Goal: Find specific fact: Find specific fact

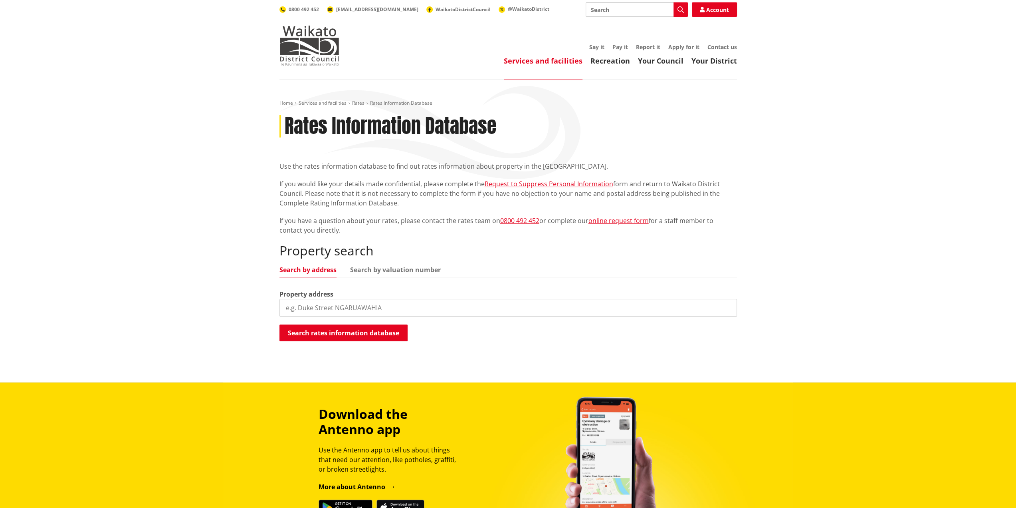
type input "$288,750 $40,000 $1,000 $3,000 $500 $550.00 $5,050.00 52 $1,260 $65,520 $1,040,…"
click at [322, 308] on input "search" at bounding box center [509, 308] width 458 height 18
paste input "12 & 12A Tither Street"
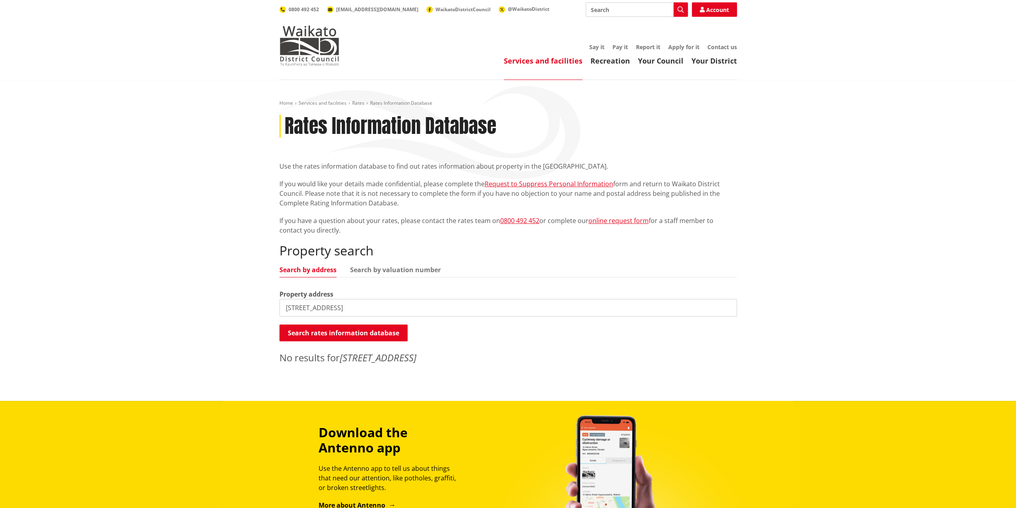
click at [301, 309] on input "12 & 12A Tither Street" at bounding box center [509, 308] width 458 height 18
click at [295, 307] on input "12 & 12A Tither Street" at bounding box center [509, 308] width 458 height 18
type input "12 Tither Street"
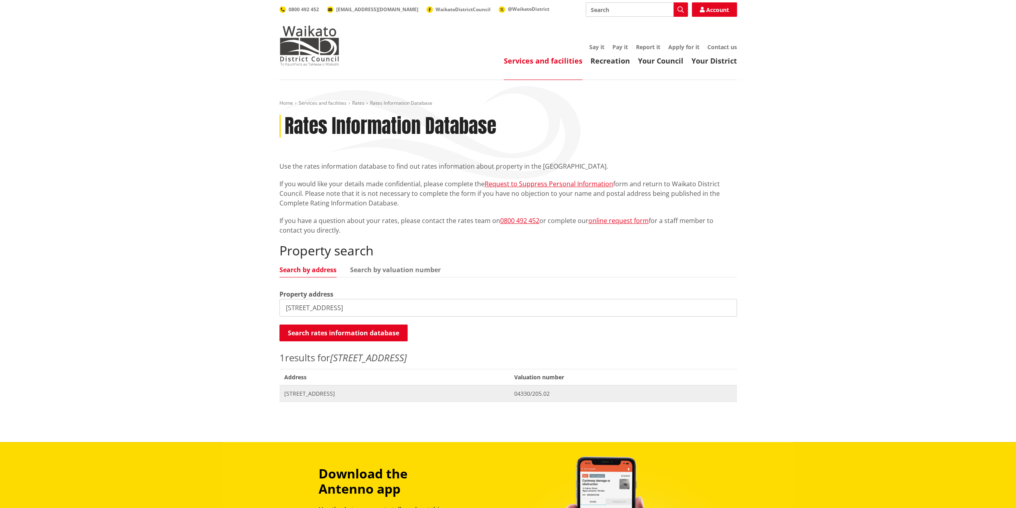
click at [323, 393] on span "12 Tither Street HUNTLY" at bounding box center [394, 393] width 221 height 8
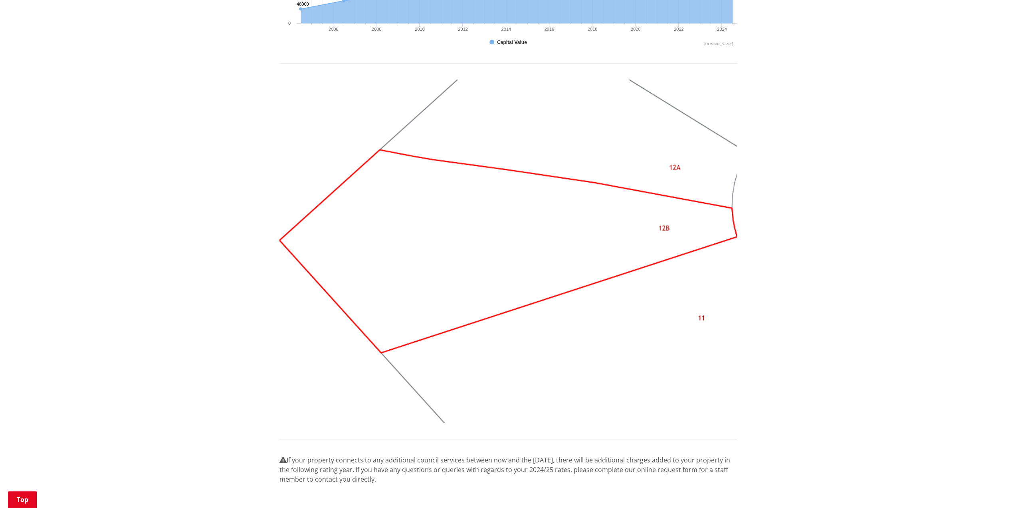
scroll to position [679, 0]
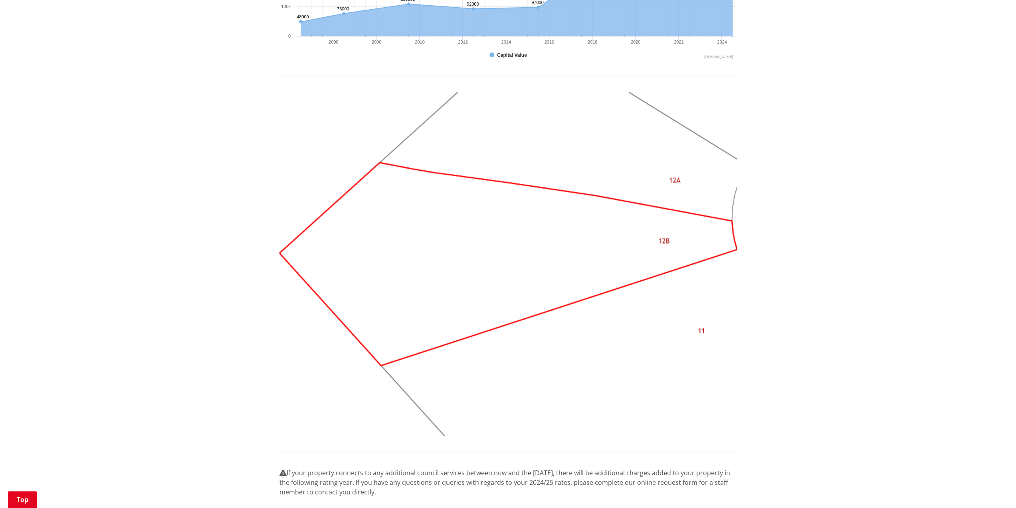
click at [664, 184] on img at bounding box center [509, 263] width 458 height 343
click at [671, 178] on img at bounding box center [509, 263] width 458 height 343
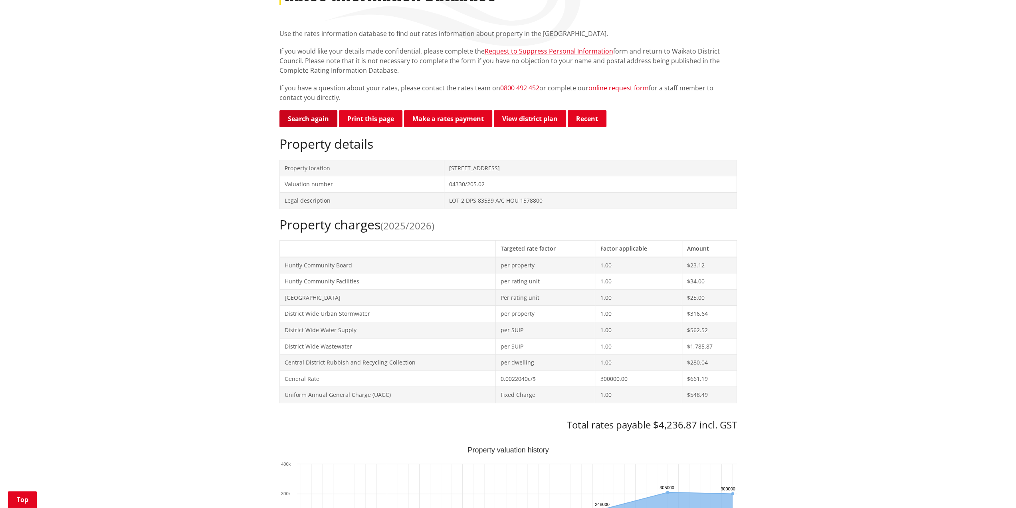
scroll to position [120, 0]
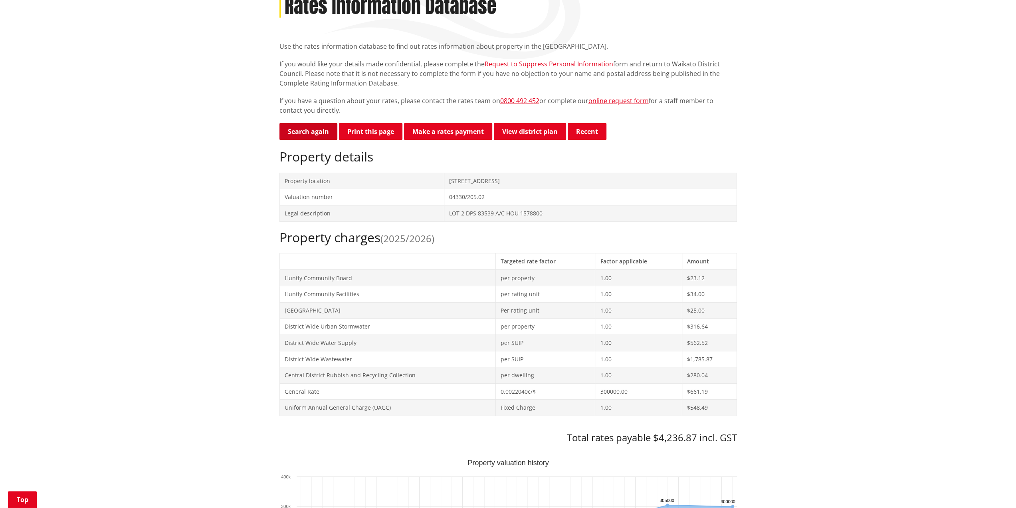
click at [299, 136] on link "Search again" at bounding box center [309, 131] width 58 height 17
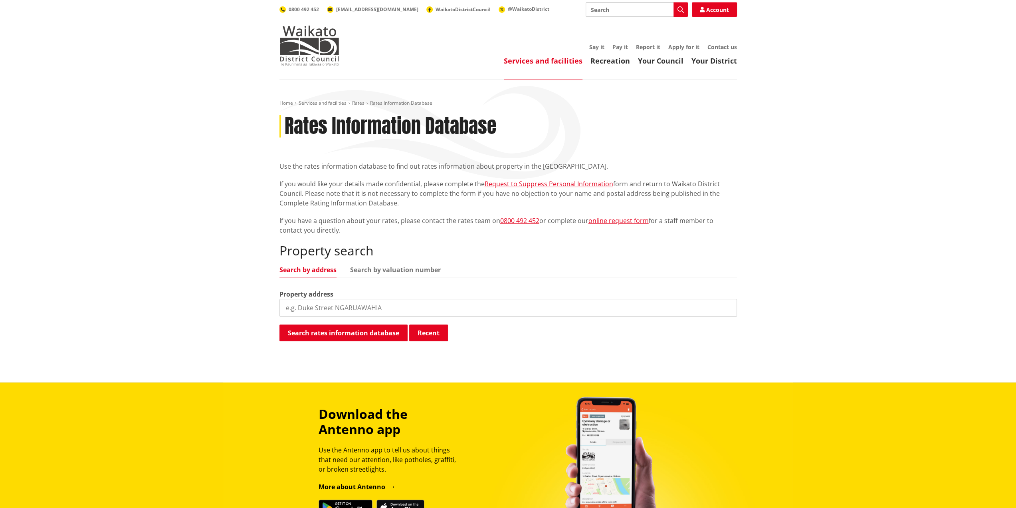
click at [341, 303] on input "search" at bounding box center [509, 308] width 458 height 18
paste input "12 & 12A Tither Street"
type input "12A Tither Street"
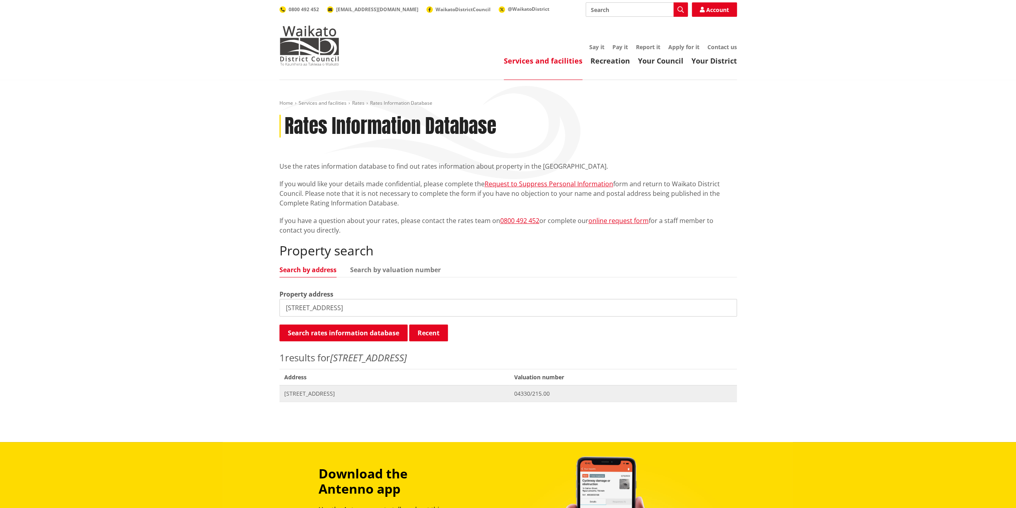
click at [311, 390] on span "[STREET_ADDRESS]" at bounding box center [394, 393] width 221 height 8
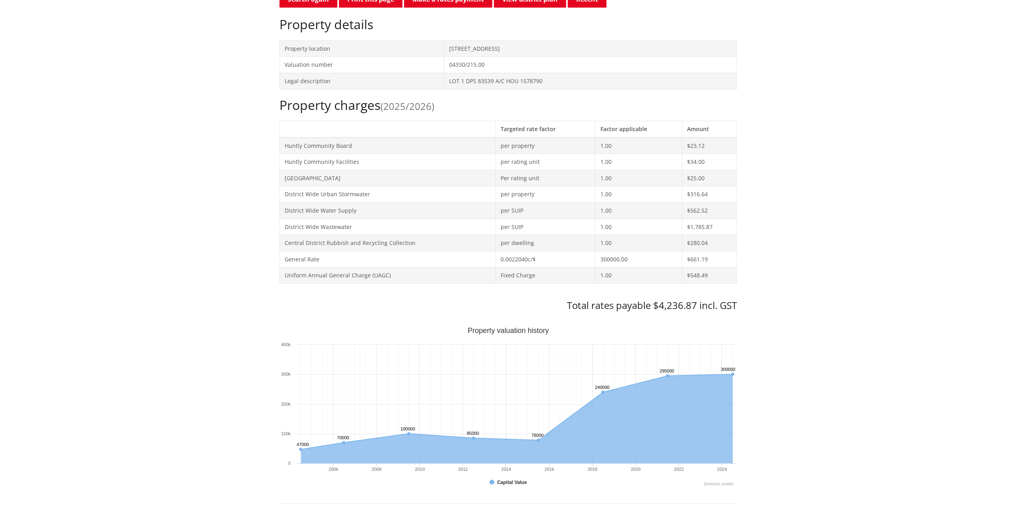
scroll to position [280, 0]
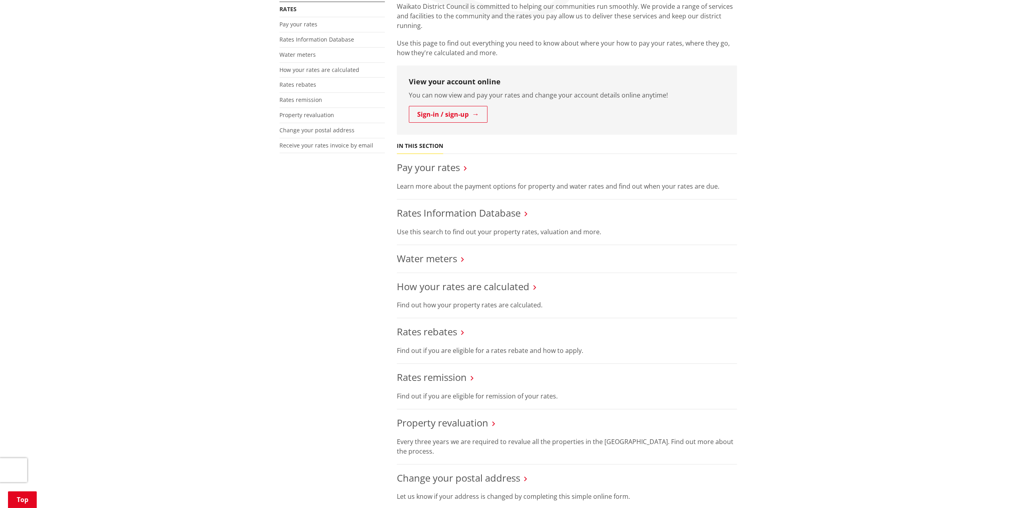
scroll to position [200, 0]
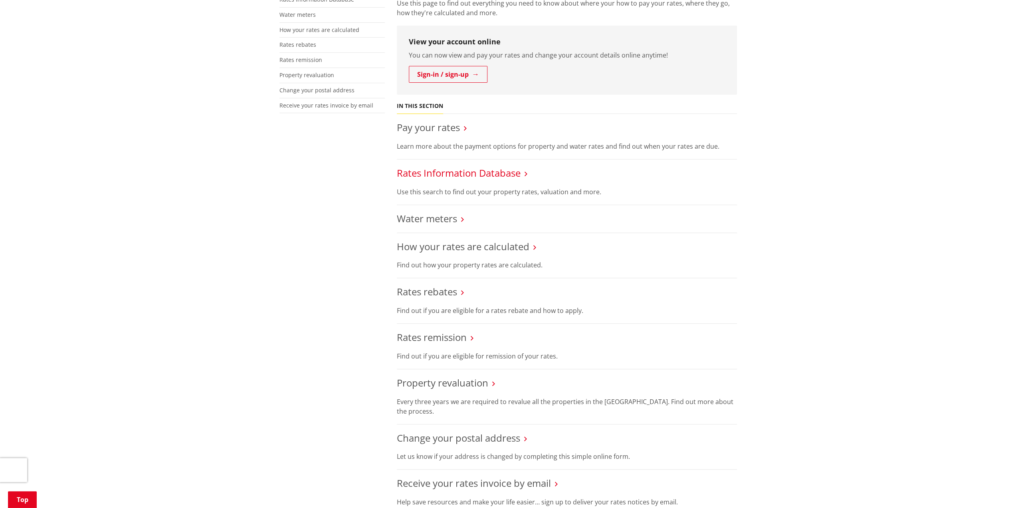
click at [488, 170] on link "Rates Information Database" at bounding box center [459, 172] width 124 height 13
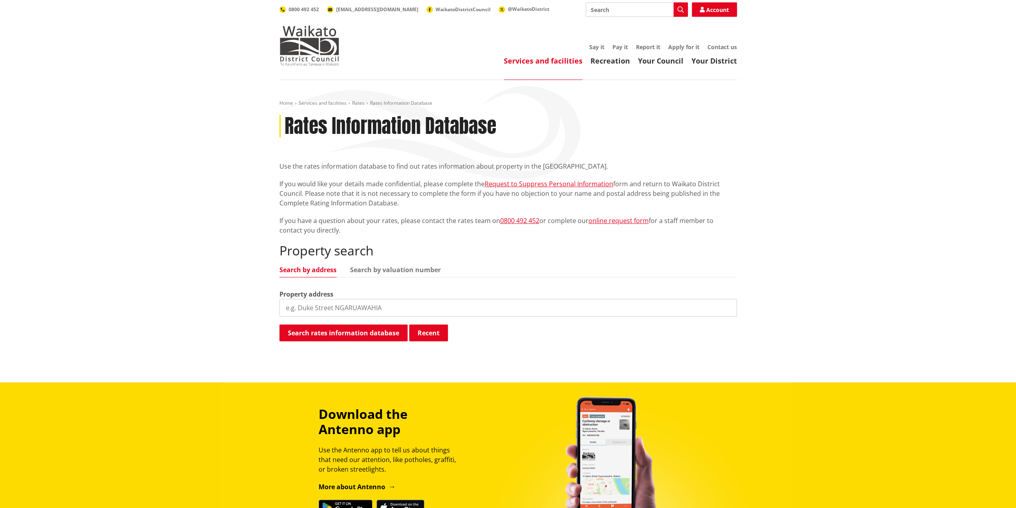
click at [329, 309] on input "search" at bounding box center [509, 308] width 458 height 18
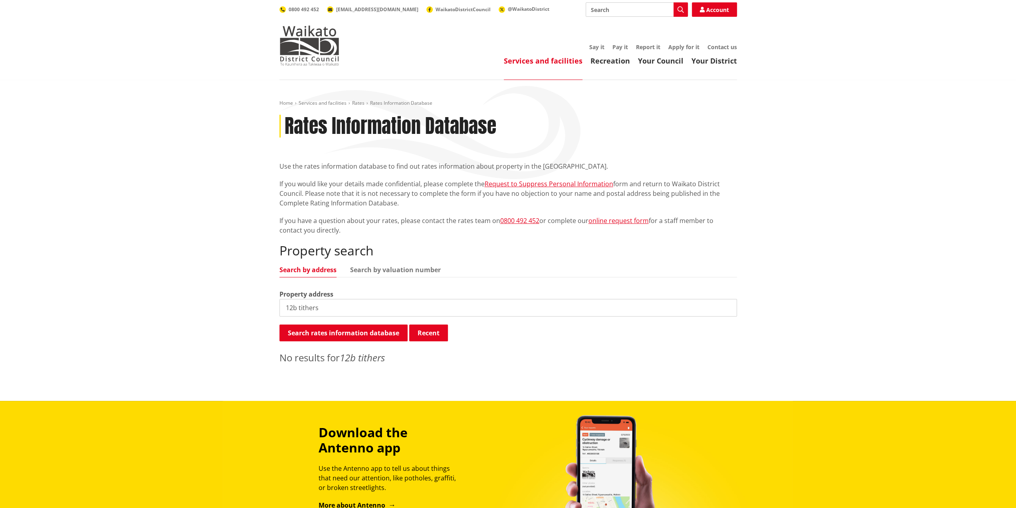
drag, startPoint x: 330, startPoint y: 309, endPoint x: 228, endPoint y: 310, distance: 102.2
click at [228, 310] on div "Home Services and facilities Rates Rates Information Database Rates Information…" at bounding box center [508, 240] width 1016 height 321
paste input "B Tither Street"
click at [294, 310] on input "12 B Tither Street" at bounding box center [509, 308] width 458 height 18
type input "12B Tither Street"
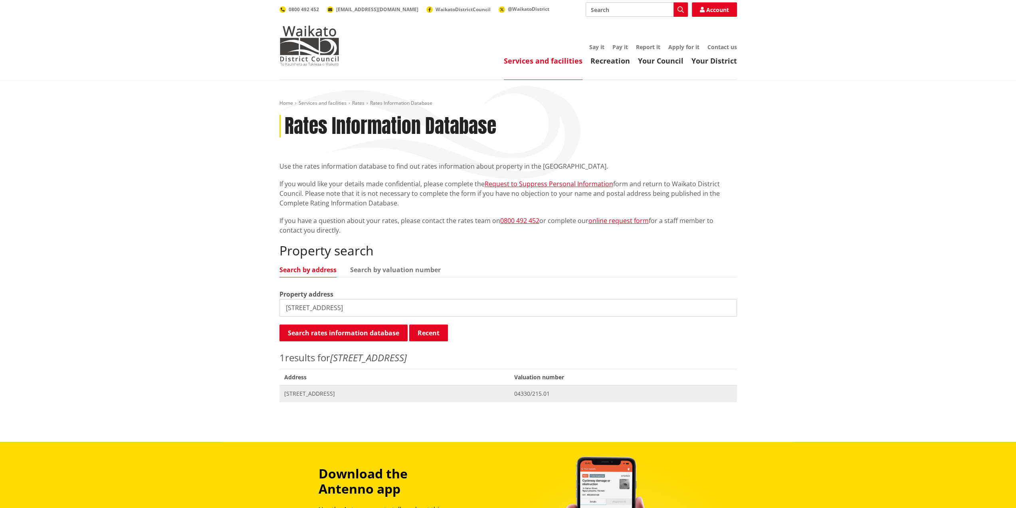
click at [326, 397] on span "[STREET_ADDRESS]" at bounding box center [394, 393] width 221 height 8
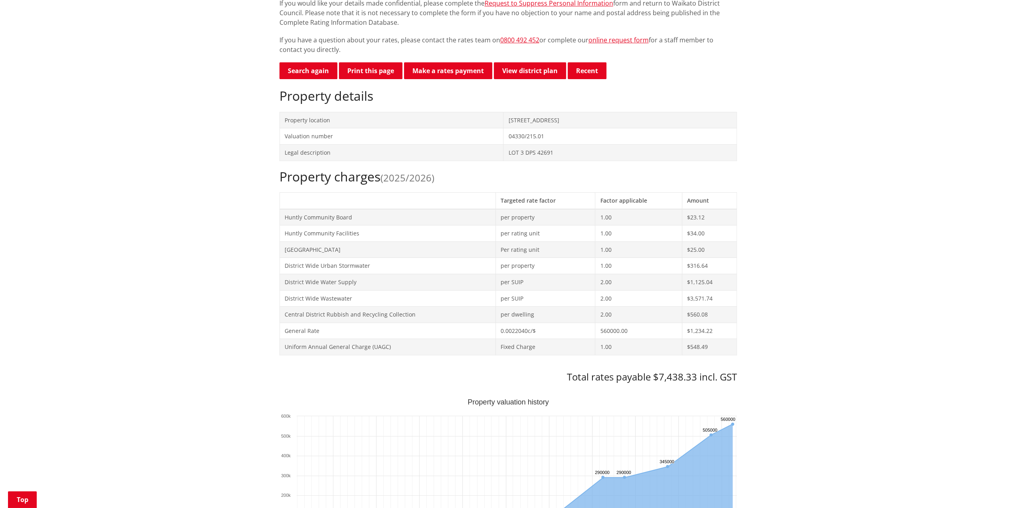
scroll to position [200, 0]
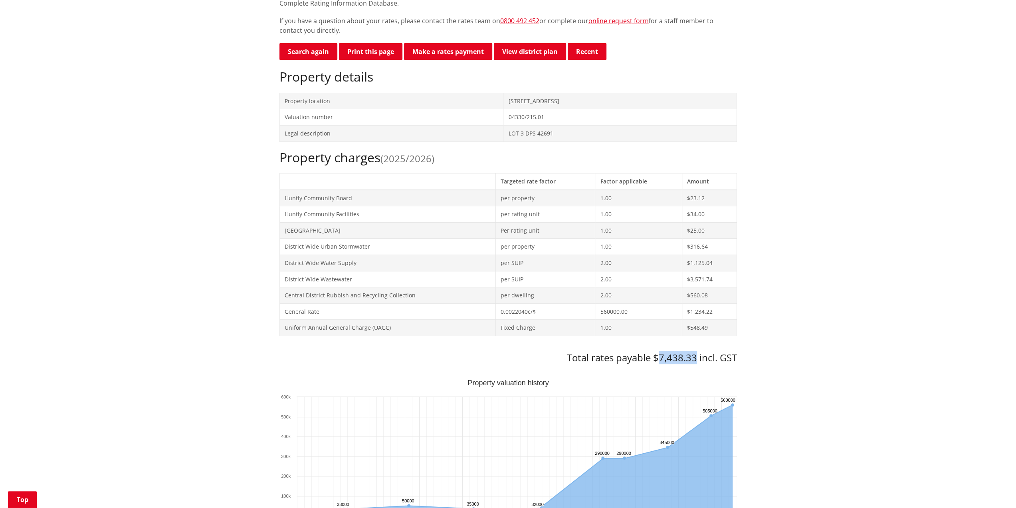
drag, startPoint x: 659, startPoint y: 354, endPoint x: 696, endPoint y: 354, distance: 37.9
click at [696, 354] on h3 "Total rates payable $7,438.33 incl. GST" at bounding box center [509, 358] width 458 height 12
copy h3 "7,438.33"
